Goal: Task Accomplishment & Management: Manage account settings

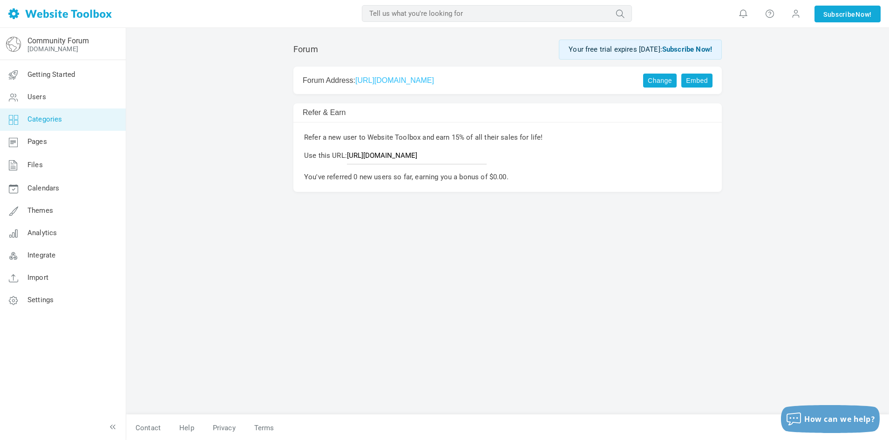
click at [44, 118] on span "Categories" at bounding box center [44, 119] width 35 height 8
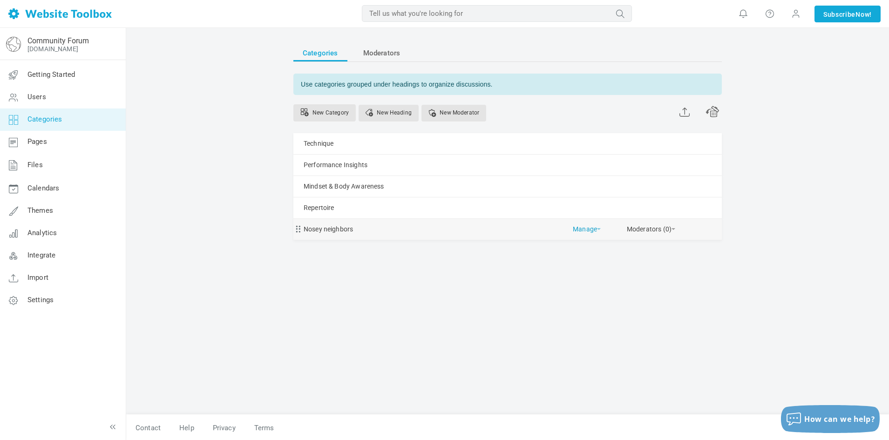
click at [595, 230] on link "Manage" at bounding box center [587, 227] width 28 height 16
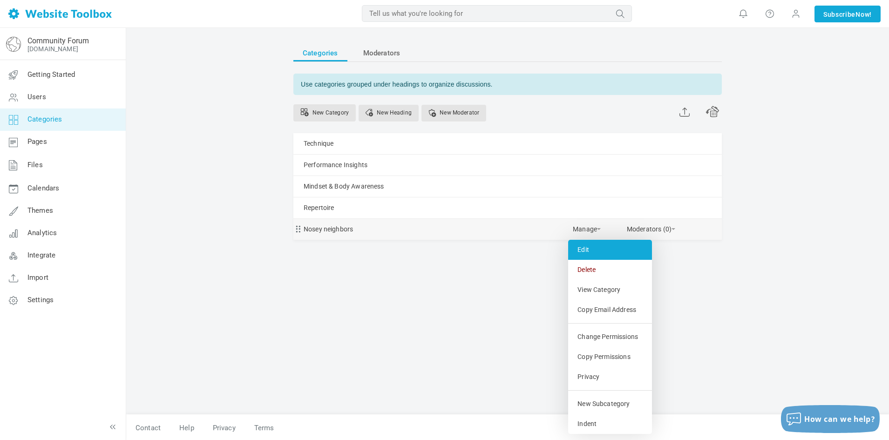
click at [601, 246] on link "Edit" at bounding box center [610, 250] width 84 height 20
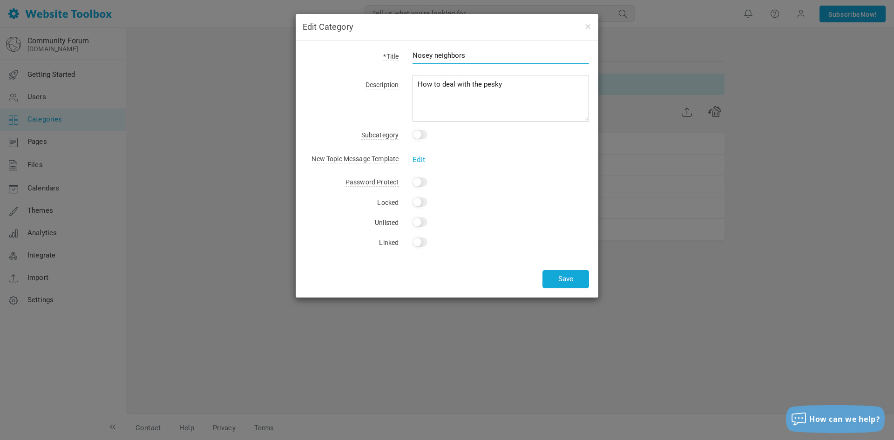
drag, startPoint x: 487, startPoint y: 57, endPoint x: 402, endPoint y: 54, distance: 84.8
click at [402, 54] on div "Nosey neighbors" at bounding box center [494, 60] width 190 height 21
type input "I'm looking"
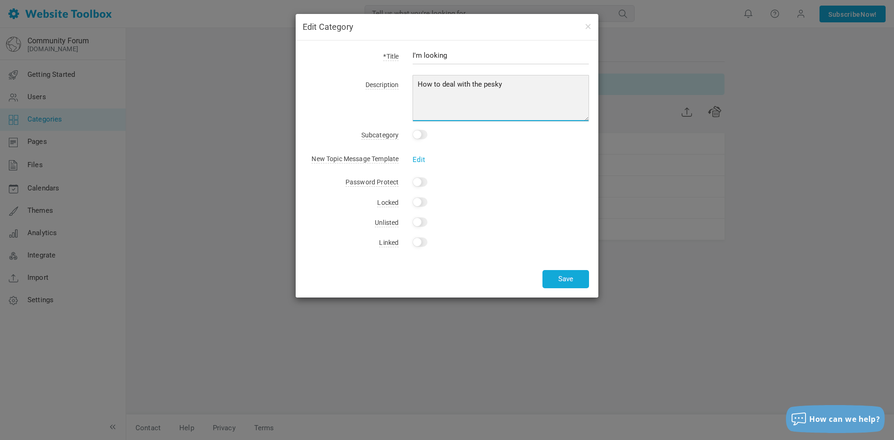
click at [522, 86] on textarea "How to deal with the pesky" at bounding box center [501, 98] width 176 height 47
drag, startPoint x: 522, startPoint y: 86, endPoint x: 394, endPoint y: 82, distance: 128.1
click at [394, 82] on div "Description How to deal with the pesky" at bounding box center [447, 99] width 284 height 43
type textarea "Do you need a teacher? Looking for someone to rehair your bow? Need help findin…"
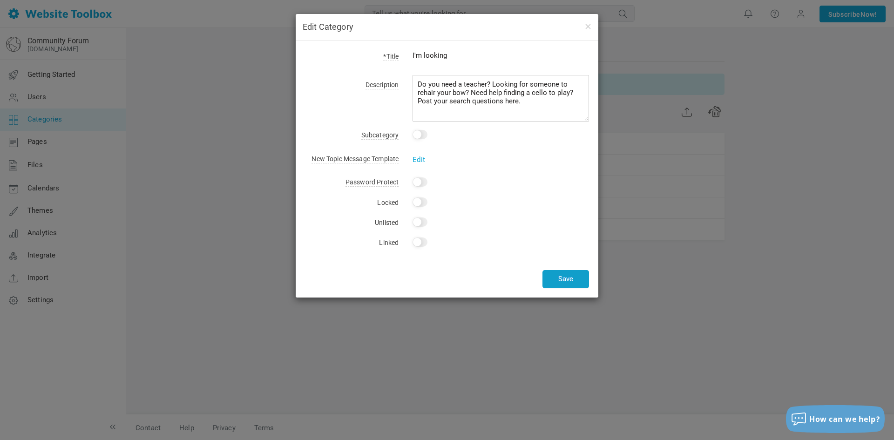
click at [571, 280] on button "Save" at bounding box center [566, 279] width 47 height 18
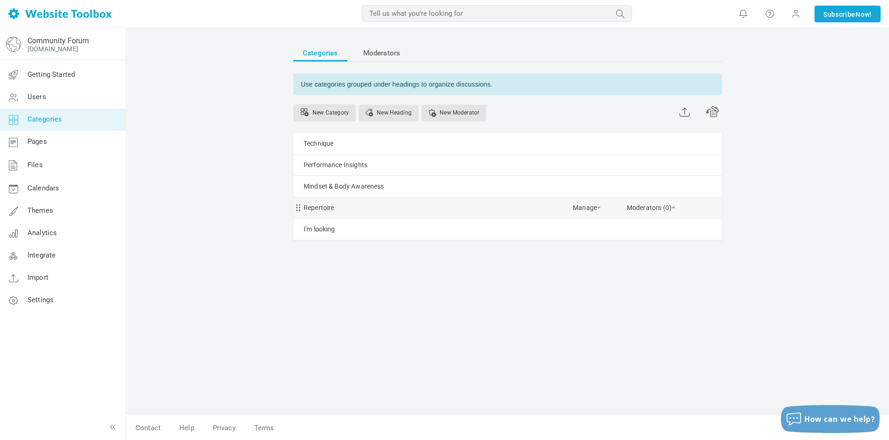
click at [601, 210] on div "Repertoire Manage Edit Delete View Category Copy Email Address Change Permissio…" at bounding box center [507, 207] width 428 height 21
click at [598, 206] on link "Manage" at bounding box center [587, 205] width 28 height 16
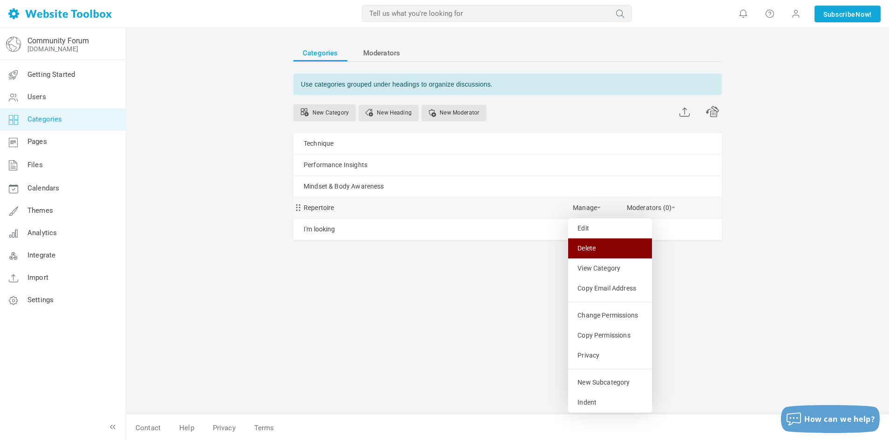
click at [597, 243] on link "Delete" at bounding box center [610, 248] width 84 height 20
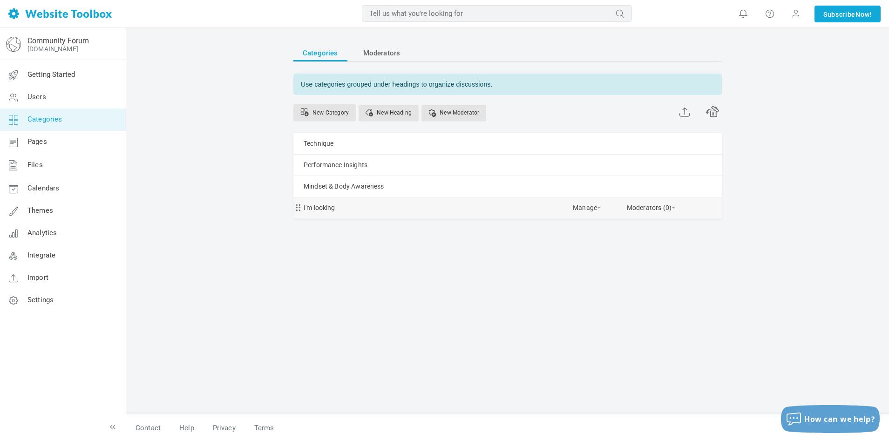
click at [387, 204] on div "I'm looking Manage Edit Delete View Category Copy Email Address Change Permissi…" at bounding box center [507, 207] width 428 height 21
click at [585, 208] on link "Manage" at bounding box center [587, 205] width 28 height 16
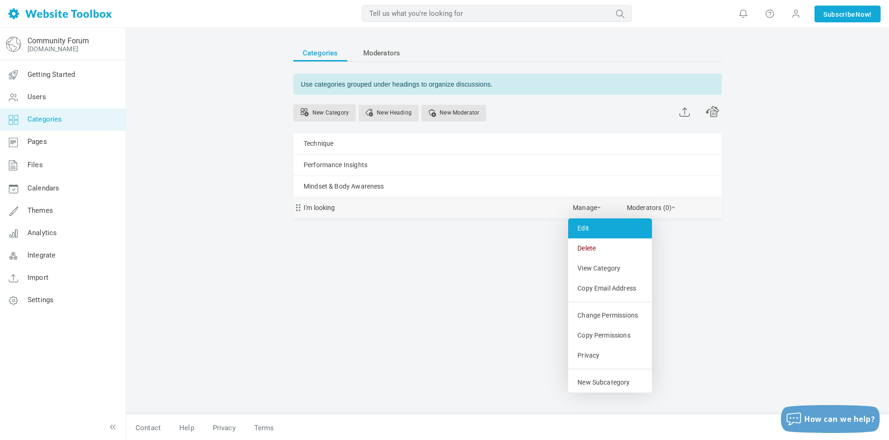
click at [582, 228] on link "Edit" at bounding box center [610, 228] width 84 height 20
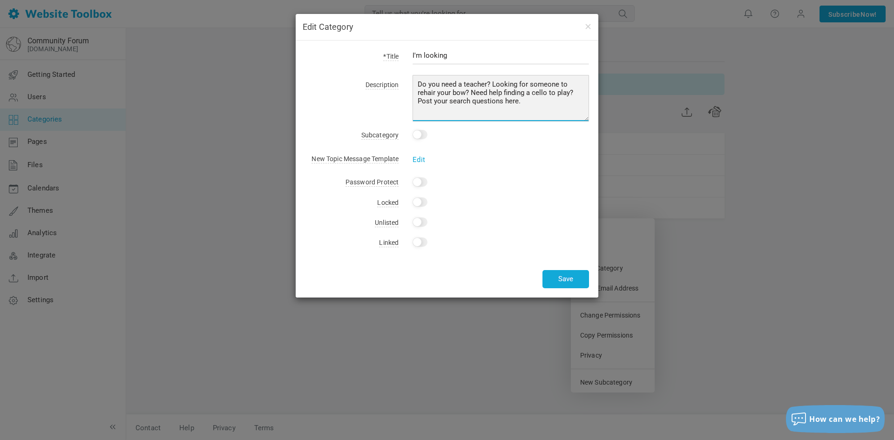
click at [535, 102] on textarea "Do you need a teacher? Looking for someone to rehair your bow? Need help findin…" at bounding box center [501, 98] width 176 height 47
click at [545, 82] on textarea "Do you need a teacher? Looking for someone to rehair your bow? Need help findin…" at bounding box center [501, 98] width 176 height 47
type textarea "Looking for someone to rehair your bow or help finding a cello to play? Eager t…"
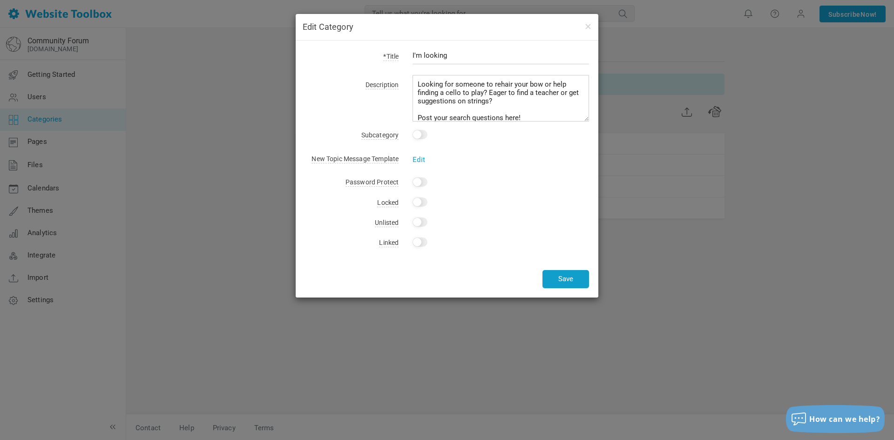
click at [571, 282] on button "Save" at bounding box center [566, 279] width 47 height 18
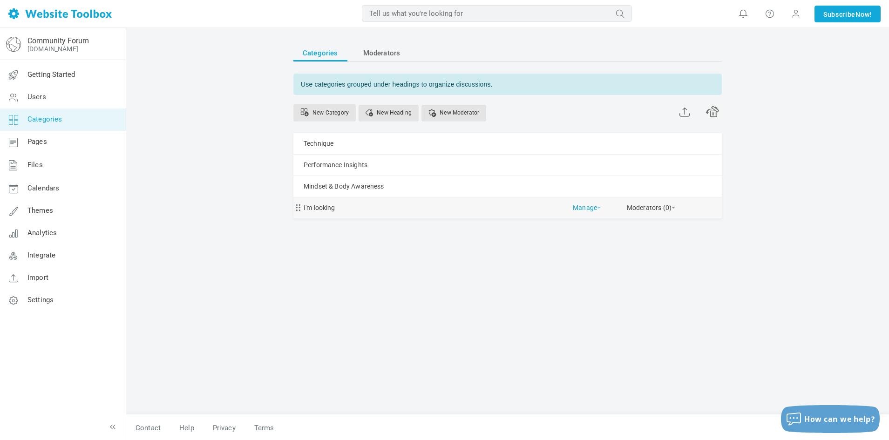
click at [594, 207] on link "Manage" at bounding box center [587, 205] width 28 height 16
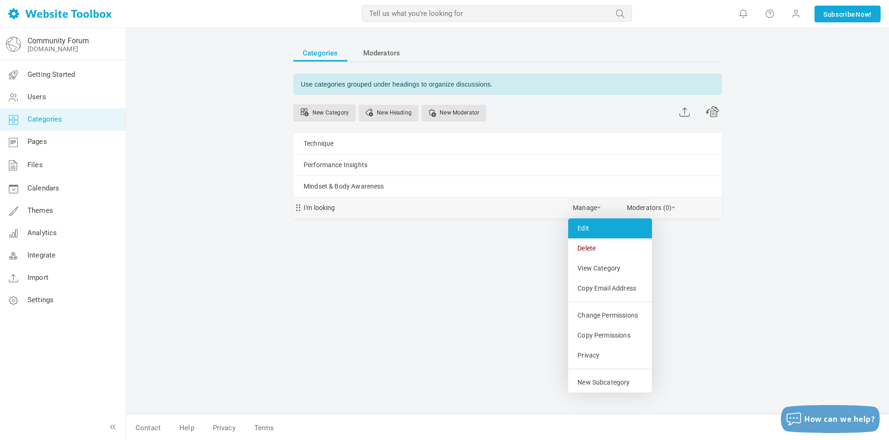
click at [588, 224] on link "Edit" at bounding box center [610, 228] width 84 height 20
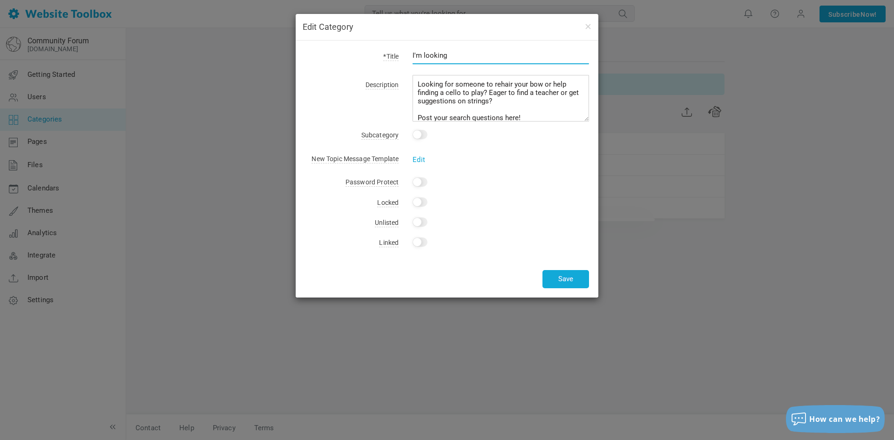
drag, startPoint x: 459, startPoint y: 58, endPoint x: 331, endPoint y: 63, distance: 128.6
click at [331, 63] on div "*Title I'm looking" at bounding box center [447, 60] width 284 height 21
type input "Resource Search"
click at [564, 284] on button "Save" at bounding box center [566, 279] width 47 height 18
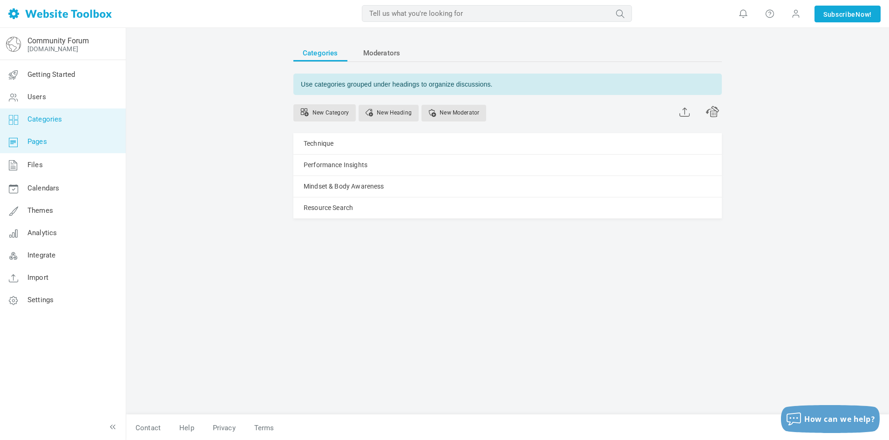
click at [48, 140] on link "Pages" at bounding box center [63, 142] width 126 height 22
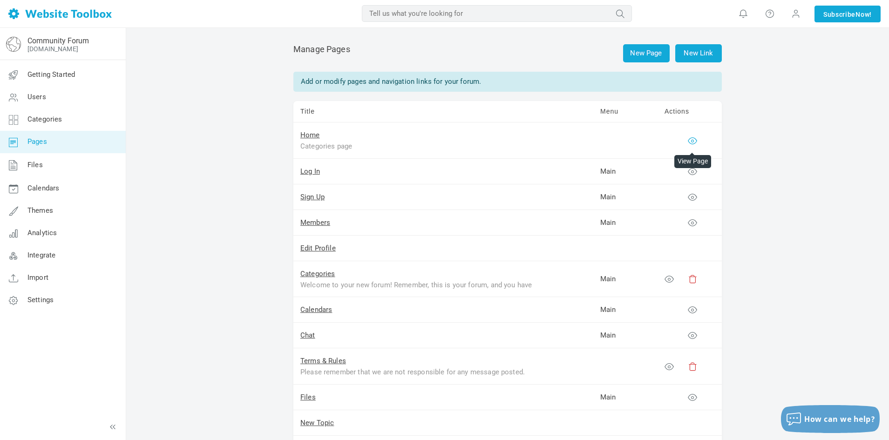
click at [692, 139] on icon at bounding box center [692, 140] width 9 height 9
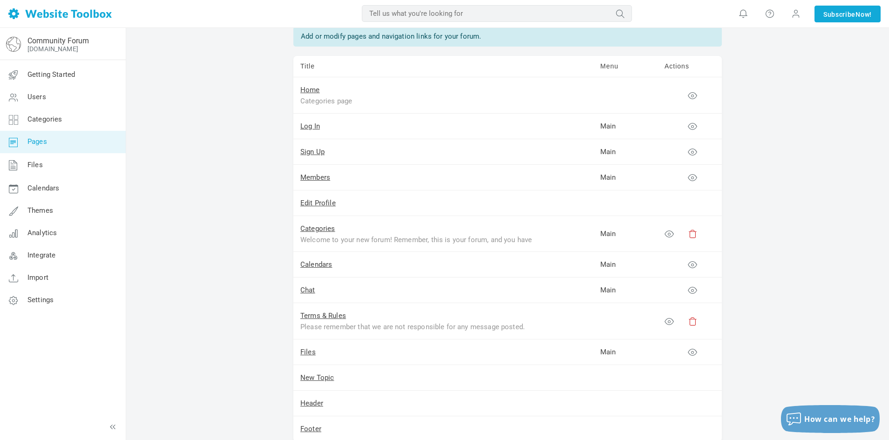
scroll to position [46, 0]
click at [311, 88] on link "Home" at bounding box center [310, 89] width 20 height 8
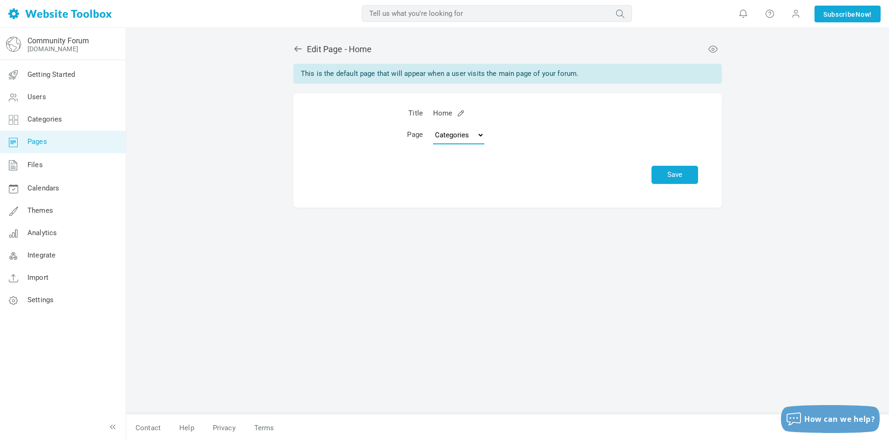
click at [477, 138] on select "Topics Categories Custom Page" at bounding box center [458, 135] width 51 height 19
click at [523, 137] on td "Topics Categories Custom Page" at bounding box center [565, 137] width 275 height 26
click at [297, 50] on icon at bounding box center [297, 48] width 9 height 9
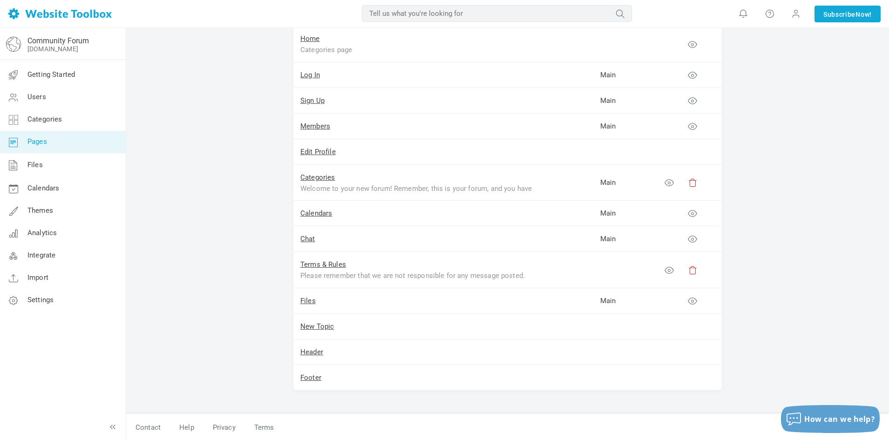
scroll to position [96, 0]
click at [48, 167] on link "Files" at bounding box center [63, 165] width 126 height 24
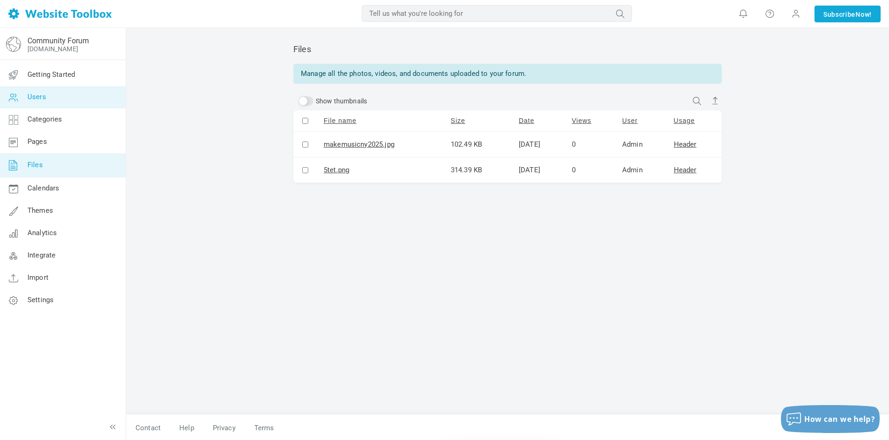
click at [51, 93] on link "Users" at bounding box center [63, 97] width 126 height 22
